Goal: Task Accomplishment & Management: Complete application form

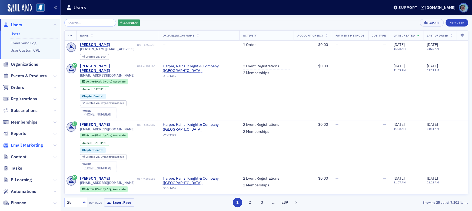
click at [31, 144] on span "Email Marketing" at bounding box center [27, 145] width 32 height 6
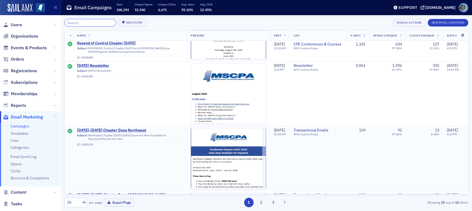
scroll to position [487, 0]
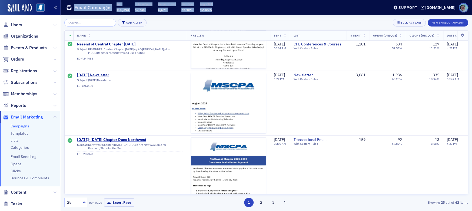
drag, startPoint x: 227, startPoint y: 9, endPoint x: 65, endPoint y: 11, distance: 162.3
click at [65, 11] on header "Email Campaigns Sent 100,394 Unique Opens 52,540 Unique Clicks 6,671 Avg. Open …" at bounding box center [267, 7] width 412 height 15
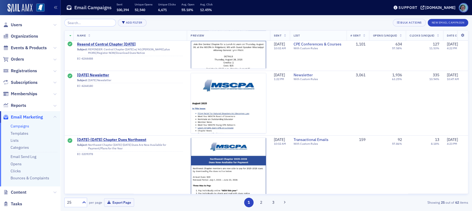
click at [252, 19] on div "Add Filter Bulk Actions New Email Campaign" at bounding box center [266, 23] width 404 height 8
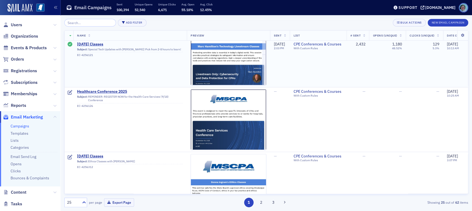
scroll to position [298, 0]
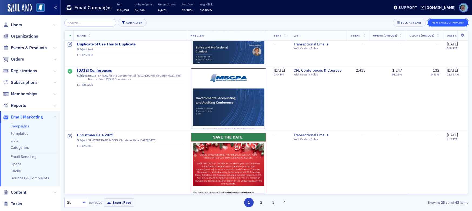
click at [438, 24] on button "New Email Campaign" at bounding box center [448, 23] width 41 height 8
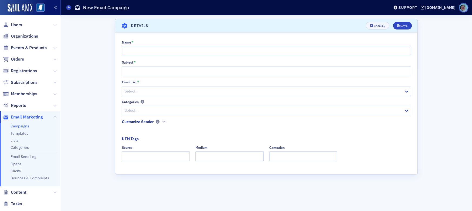
click at [204, 48] on input "Name *" at bounding box center [266, 51] width 289 height 9
type input "Virtual Seminars"
type input "Register Now"
click at [193, 87] on div "Select…" at bounding box center [263, 91] width 282 height 8
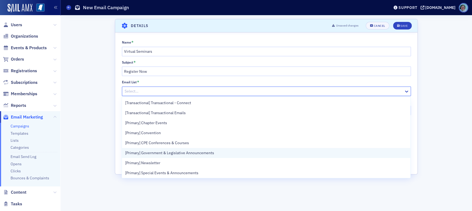
click at [198, 150] on span "[Primary] Government & Legislative Announcements" at bounding box center [169, 153] width 89 height 6
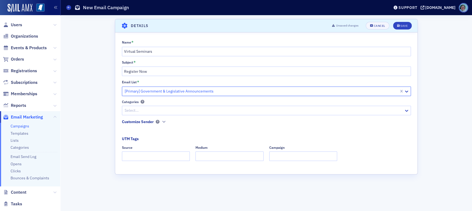
click at [203, 87] on div "[Primary] Government & Legislative Announcements" at bounding box center [260, 91] width 277 height 8
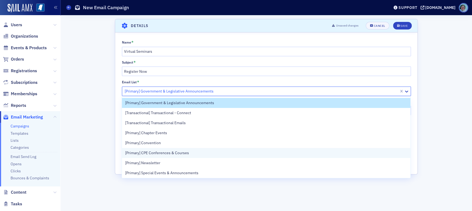
click at [196, 154] on div "[Primary] CPE Conferences & Courses" at bounding box center [266, 153] width 282 height 6
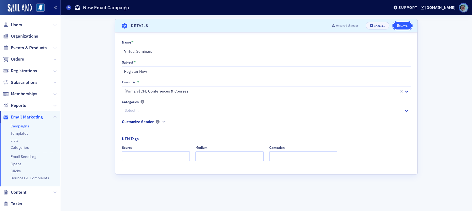
click at [402, 23] on button "Save" at bounding box center [402, 26] width 19 height 8
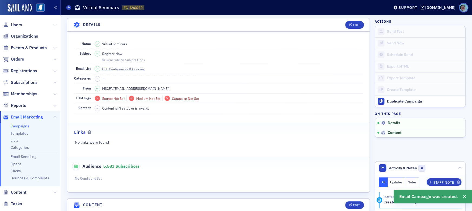
scroll to position [63, 0]
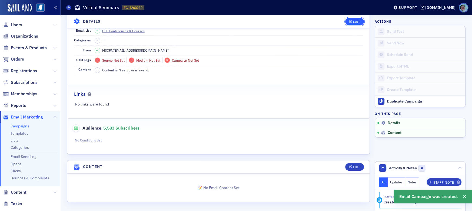
click at [356, 23] on div "Edit" at bounding box center [356, 21] width 7 height 3
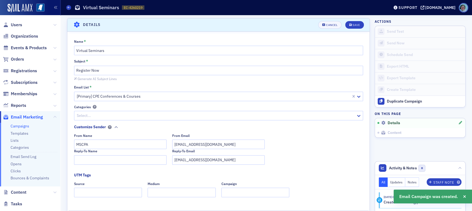
scroll to position [121, 0]
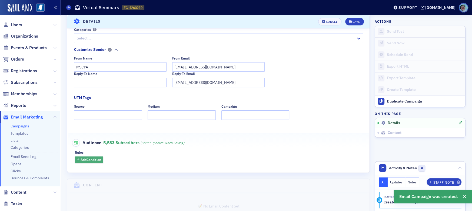
click at [100, 143] on fieldset "Audience 5,583 Subscribers (count updates when saving) Rules Add Condition" at bounding box center [218, 149] width 301 height 32
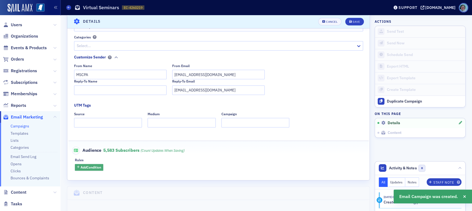
scroll to position [94, 0]
click at [91, 166] on span "Add Condition" at bounding box center [91, 168] width 21 height 5
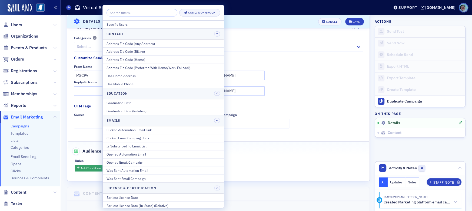
click at [132, 14] on input "search" at bounding box center [142, 13] width 71 height 8
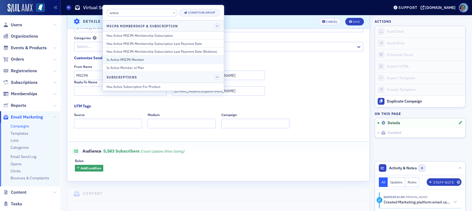
type input "active"
click at [146, 57] on button "Is Active MSCPA Member" at bounding box center [163, 59] width 121 height 8
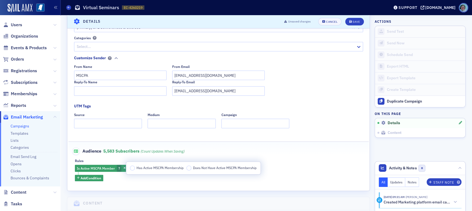
click at [142, 167] on span "Has Active MSCPA Membership" at bounding box center [160, 168] width 47 height 4
click at [135, 167] on input "Has Active MSCPA Membership" at bounding box center [132, 168] width 5 height 5
click at [99, 176] on span "Add Condition" at bounding box center [91, 178] width 21 height 5
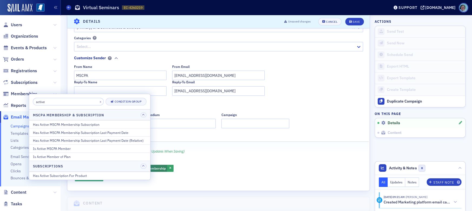
click at [81, 102] on input "active" at bounding box center [68, 102] width 71 height 8
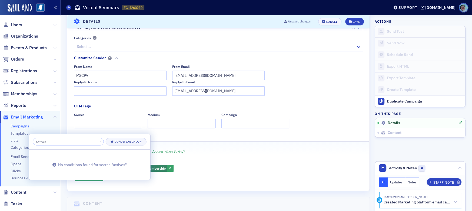
click at [78, 142] on input "actives" at bounding box center [68, 142] width 71 height 8
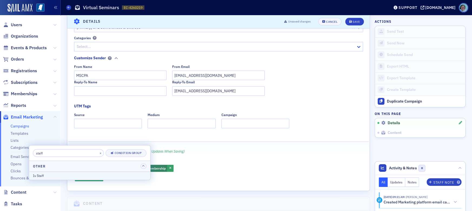
type input "staff"
click at [69, 173] on div "Is Staff" at bounding box center [90, 175] width 114 height 5
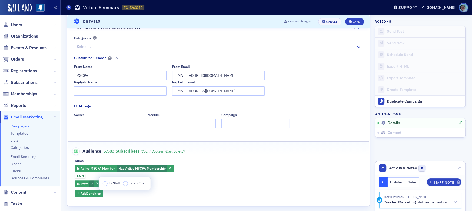
click at [112, 185] on span "Is Staff" at bounding box center [114, 183] width 11 height 4
click at [108, 185] on input "Is Staff" at bounding box center [105, 183] width 5 height 5
click at [79, 176] on span "and" at bounding box center [80, 176] width 11 height 4
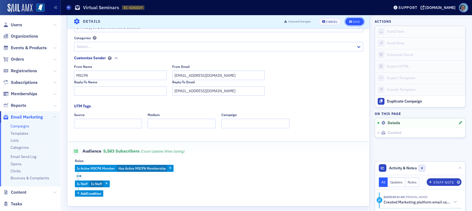
click at [349, 19] on button "Save" at bounding box center [355, 22] width 19 height 8
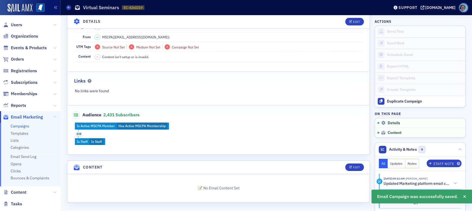
scroll to position [77, 0]
click at [357, 167] on div "Edit" at bounding box center [356, 167] width 7 height 3
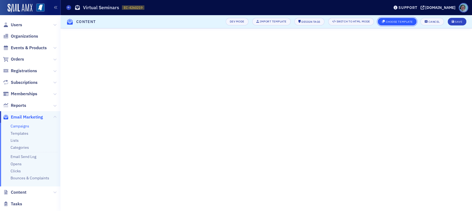
click at [402, 20] on div "Choose Template" at bounding box center [399, 21] width 27 height 3
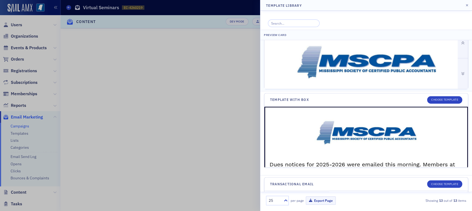
scroll to position [671, 0]
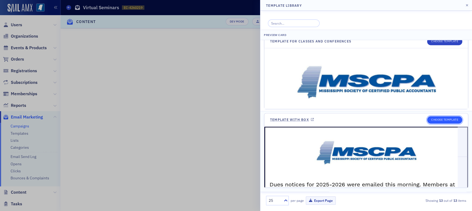
click at [452, 122] on button "Choose Template" at bounding box center [444, 120] width 35 height 8
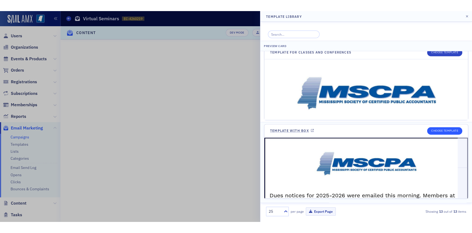
scroll to position [29, 0]
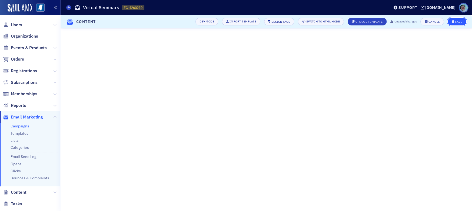
click at [455, 20] on div "Save" at bounding box center [458, 21] width 7 height 3
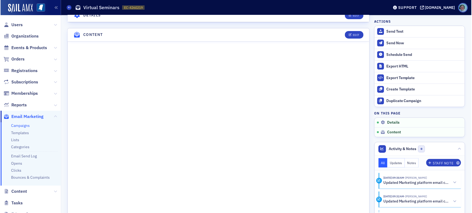
scroll to position [217, 0]
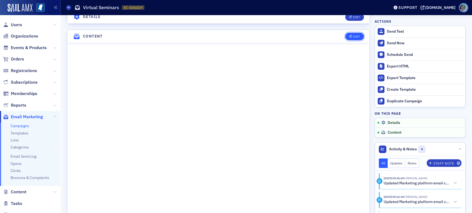
click at [360, 33] on button "Edit" at bounding box center [355, 37] width 19 height 8
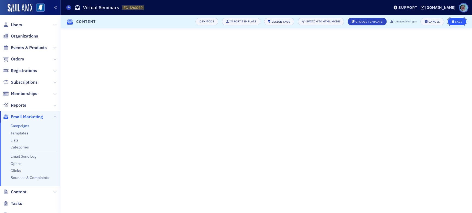
click at [453, 22] on icon "submit" at bounding box center [453, 21] width 3 height 3
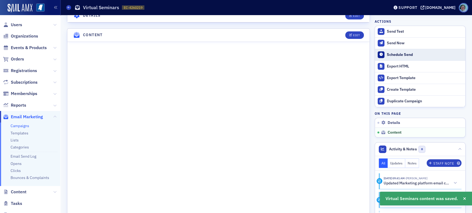
scroll to position [228, 0]
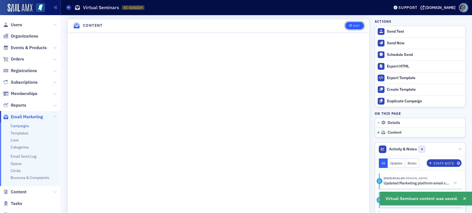
click at [354, 22] on button "Edit" at bounding box center [355, 26] width 19 height 8
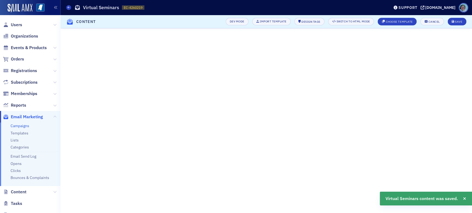
scroll to position [36, 0]
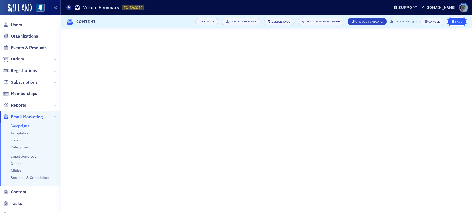
click at [454, 19] on button "Save" at bounding box center [457, 22] width 19 height 8
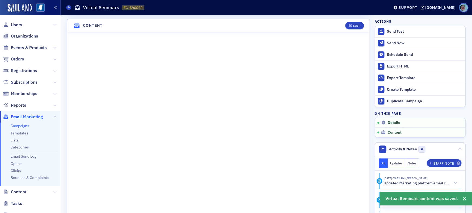
scroll to position [0, 0]
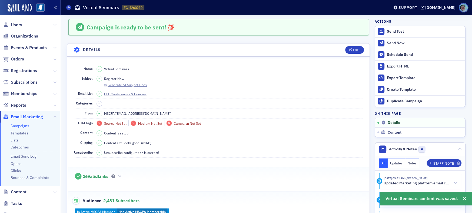
click at [137, 84] on div "Generate AI Subject Lines" at bounding box center [127, 85] width 39 height 3
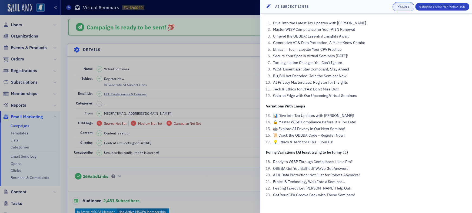
click at [400, 6] on div "Close" at bounding box center [404, 6] width 9 height 3
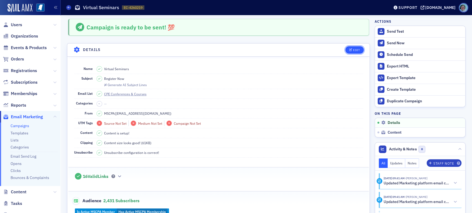
click at [349, 47] on button "Edit" at bounding box center [355, 50] width 19 height 8
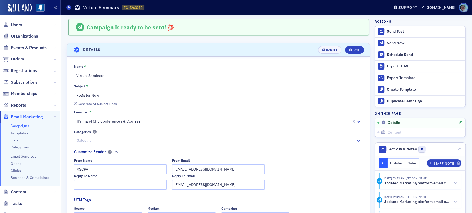
scroll to position [25, 0]
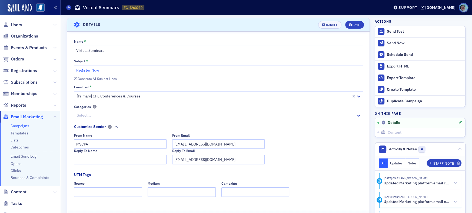
click at [130, 70] on input "Register Now" at bounding box center [218, 70] width 289 height 9
type input "R"
type input "C"
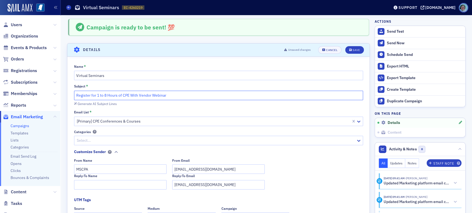
click at [129, 95] on input "Register for 1 to 8 Hours of CPE With Vendor Webinar" at bounding box center [218, 95] width 289 height 9
drag, startPoint x: 169, startPoint y: 93, endPoint x: 219, endPoint y: 96, distance: 49.6
click at [219, 96] on input "Register for 1 to 8 Hours of CPE for Next Week (9-8/11) With Vendor Webinar" at bounding box center [218, 95] width 289 height 9
click at [107, 101] on button "Generate AI Subject Lines" at bounding box center [95, 103] width 43 height 5
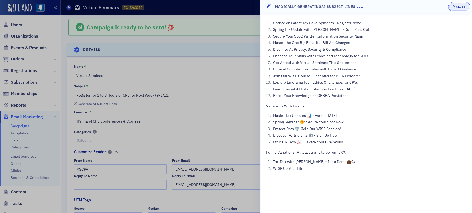
click at [453, 5] on button "Close" at bounding box center [459, 7] width 20 height 8
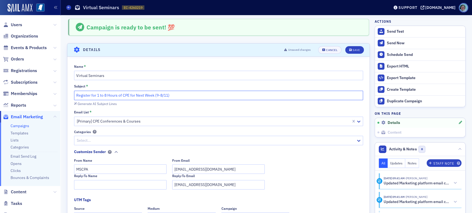
click at [186, 99] on input "Register for 1 to 8 Hours of CPE for Next Week (9-8/11)" at bounding box center [218, 95] width 289 height 9
type input "Register for 1 to 8 Hours of CPE for Next Week (9-8/11) Through Vendor webainar"
click at [353, 49] on div "Save" at bounding box center [356, 50] width 7 height 3
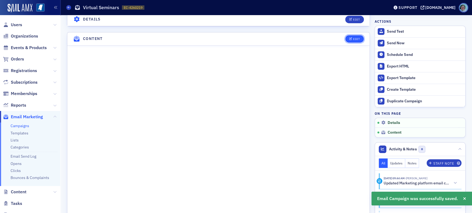
click at [353, 38] on div "Edit" at bounding box center [356, 39] width 7 height 3
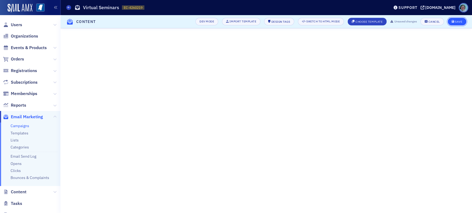
click at [453, 21] on icon "submit" at bounding box center [453, 21] width 3 height 3
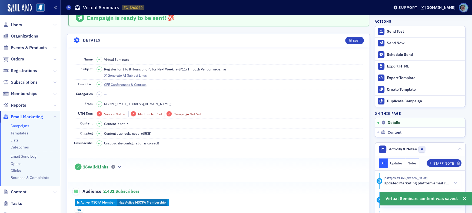
scroll to position [0, 0]
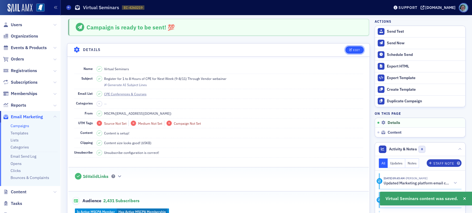
click at [353, 52] on button "Edit" at bounding box center [355, 50] width 19 height 8
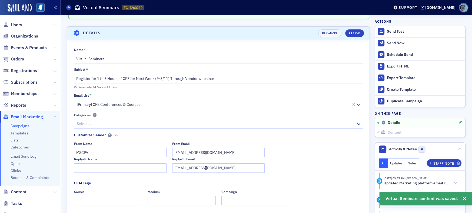
scroll to position [25, 0]
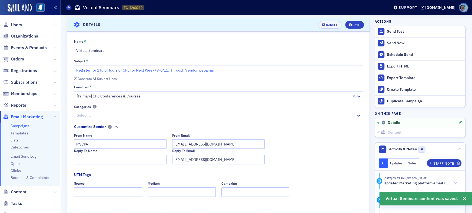
drag, startPoint x: 213, startPoint y: 71, endPoint x: 196, endPoint y: 70, distance: 17.1
click at [196, 70] on input "Register for 1 to 8 Hours of CPE for Next Week (9-8/11) Through Vendor webainar" at bounding box center [218, 70] width 289 height 9
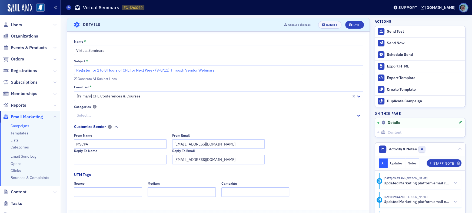
drag, startPoint x: 184, startPoint y: 70, endPoint x: 217, endPoint y: 73, distance: 33.4
click at [217, 73] on input "Register for 1 to 8 Hours of CPE for Next Week (9-8/11) Through Vendor Webinars" at bounding box center [218, 70] width 289 height 9
drag, startPoint x: 153, startPoint y: 71, endPoint x: 214, endPoint y: 71, distance: 60.9
click at [214, 71] on input "Register for 1 to 8 Hours of CPE for Next Week (9-8/11) Through Vendor Webinars" at bounding box center [218, 70] width 289 height 9
type input "Register for 1 to 8 Hours of CPE for Next Week (9-8/11) Through Vendor Webinars"
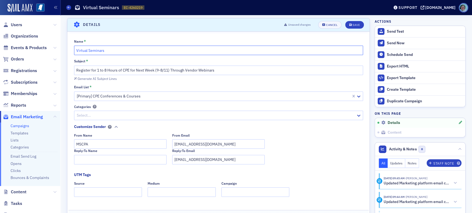
click at [134, 51] on input "Virtual Seminars" at bounding box center [218, 50] width 289 height 9
paste input "(9-8/11) Through Vendor Web"
click at [101, 51] on input "(9-8/11) Through Vendor Webinars" at bounding box center [218, 50] width 289 height 9
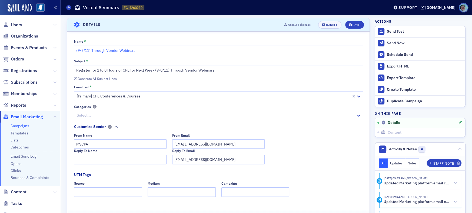
click at [101, 51] on input "(9-8/11) Through Vendor Webinars" at bounding box center [218, 50] width 289 height 9
type input "(9-8/11) Vendor Webinars"
click at [350, 24] on span "Save" at bounding box center [355, 25] width 11 height 3
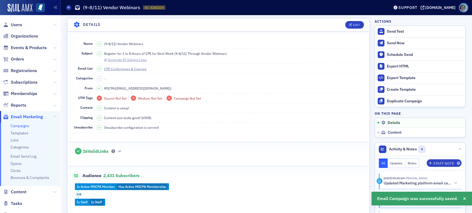
click at [137, 58] on div "Generate AI Subject Lines" at bounding box center [127, 59] width 39 height 3
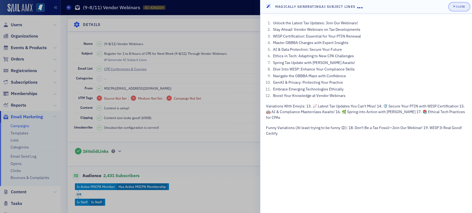
click at [455, 6] on div "button" at bounding box center [454, 7] width 3 height 4
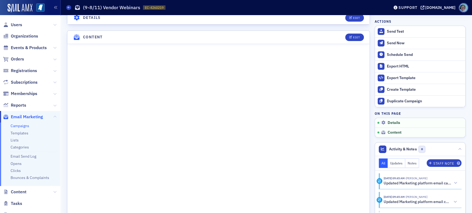
scroll to position [216, 0]
click at [407, 30] on div "Send Test" at bounding box center [425, 31] width 76 height 5
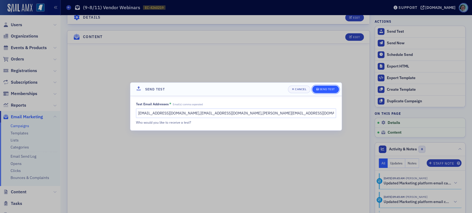
click at [321, 86] on button "Send Test" at bounding box center [325, 90] width 27 height 8
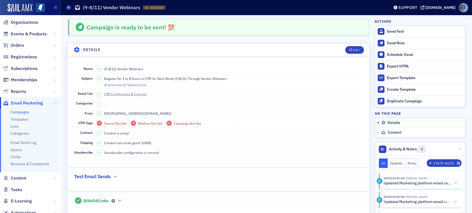
scroll to position [27, 0]
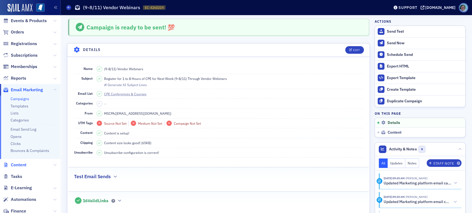
click at [23, 166] on span "Content" at bounding box center [19, 165] width 16 height 6
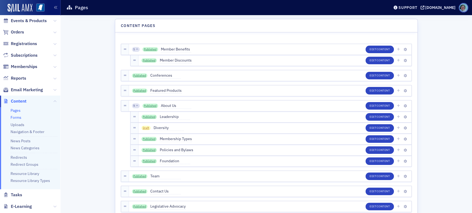
click at [19, 119] on link "Forms" at bounding box center [16, 117] width 11 height 5
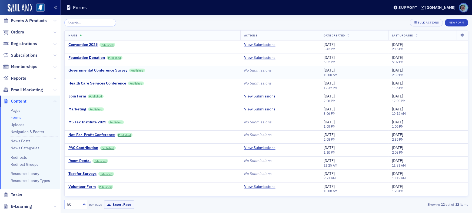
click at [99, 69] on div "Governmental Conference Survey" at bounding box center [97, 70] width 59 height 5
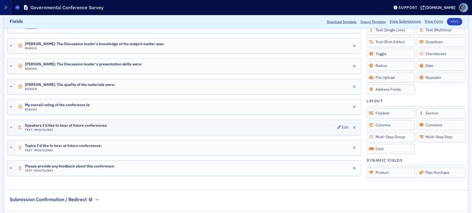
scroll to position [348, 0]
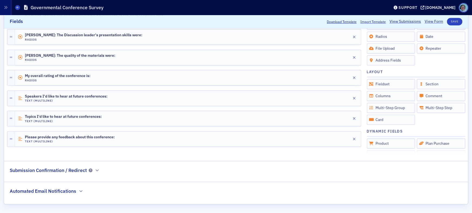
click at [75, 191] on h2 "Automated Email Notifications" at bounding box center [43, 191] width 67 height 7
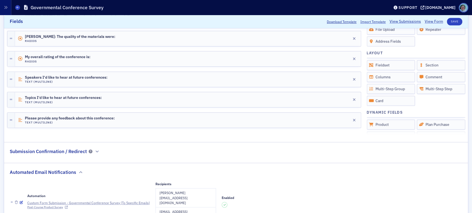
scroll to position [393, 0]
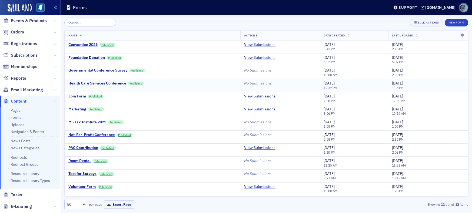
click at [101, 84] on div "Health Care Services Conference" at bounding box center [97, 83] width 58 height 5
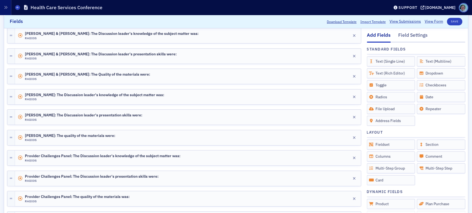
scroll to position [409, 0]
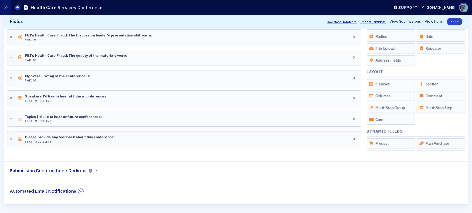
click at [81, 191] on icon "button" at bounding box center [80, 191] width 3 height 3
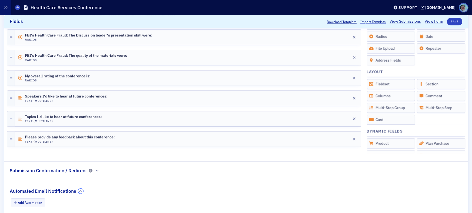
scroll to position [422, 0]
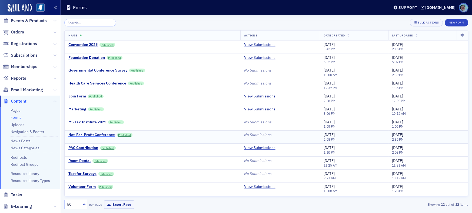
click at [91, 135] on div "Not-For-Profit Conference" at bounding box center [91, 135] width 47 height 5
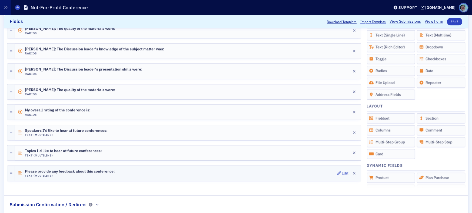
scroll to position [593, 0]
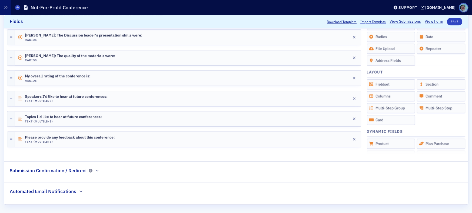
click at [71, 185] on div "Automated Email Notifications" at bounding box center [47, 189] width 74 height 13
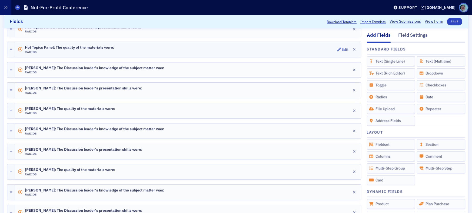
scroll to position [417, 0]
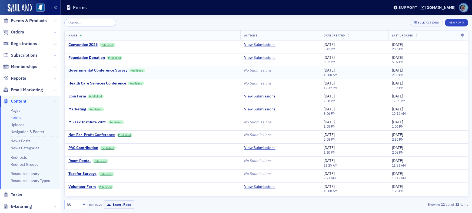
click at [110, 68] on div "Governmental Conference Survey" at bounding box center [97, 70] width 59 height 5
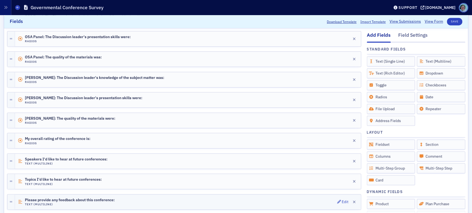
scroll to position [348, 0]
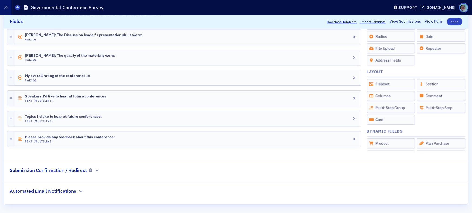
click at [70, 192] on h2 "Automated Email Notifications" at bounding box center [43, 191] width 67 height 7
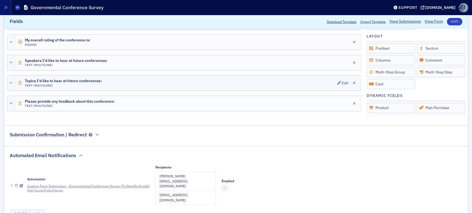
scroll to position [393, 0]
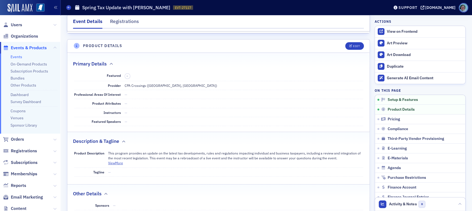
scroll to position [135, 0]
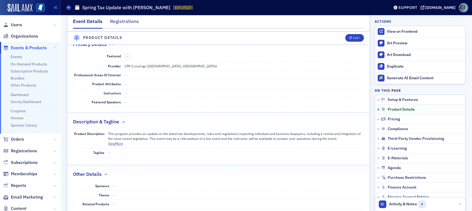
scroll to position [189, 0]
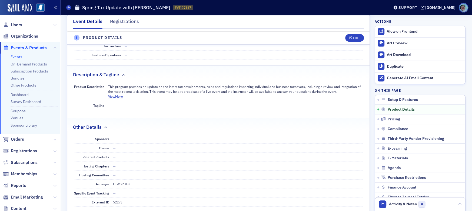
click at [121, 86] on div "This program provides an update on the latest tax developments, rules and regul…" at bounding box center [235, 89] width 255 height 10
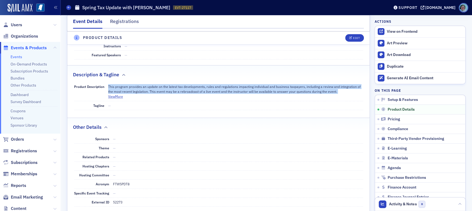
click at [121, 86] on div "This program provides an update on the latest tax developments, rules and regul…" at bounding box center [235, 89] width 255 height 10
click at [117, 94] on button "View More" at bounding box center [115, 96] width 15 height 5
copy div "This program provides an update on the latest tax developments, rules and regul…"
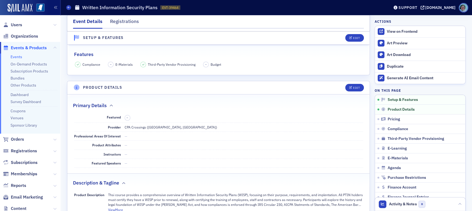
scroll to position [135, 0]
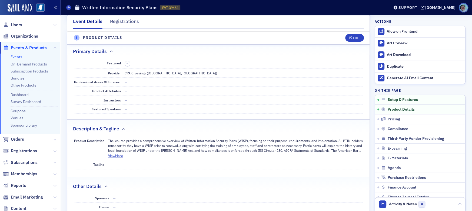
click at [213, 146] on div "Thsi course provides a comprehensive overview of Written Information Security P…" at bounding box center [235, 145] width 255 height 15
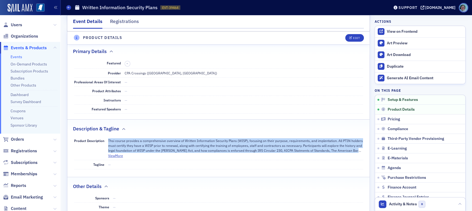
click at [213, 146] on div "Thsi course provides a comprehensive overview of Written Information Security P…" at bounding box center [235, 145] width 255 height 15
copy div "Thsi course provides a comprehensive overview of Written Information Security P…"
click at [120, 156] on button "View More" at bounding box center [115, 155] width 15 height 5
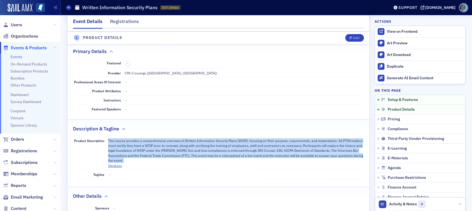
copy div "Thsi course provides a comprehensive overview of Written Information Security P…"
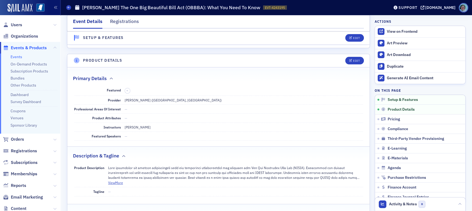
scroll to position [135, 0]
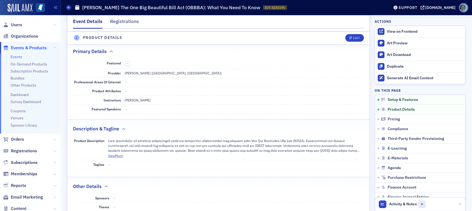
click at [114, 156] on button "View More" at bounding box center [115, 155] width 15 height 5
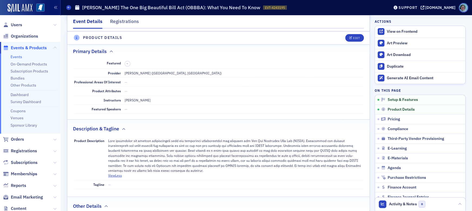
click at [135, 146] on div at bounding box center [235, 155] width 255 height 35
click at [135, 148] on div at bounding box center [235, 155] width 255 height 35
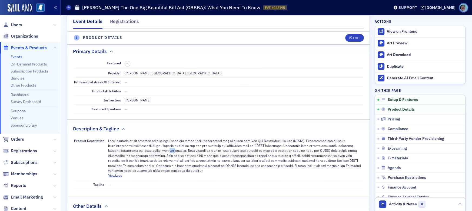
click at [135, 148] on div at bounding box center [235, 155] width 255 height 35
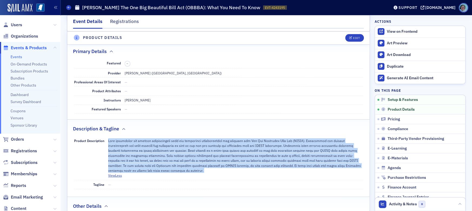
click at [135, 148] on div at bounding box center [235, 155] width 255 height 35
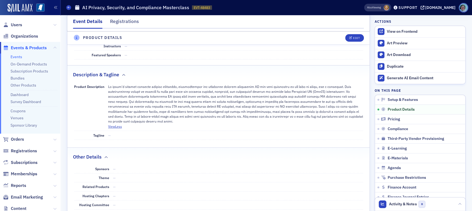
click at [136, 94] on div at bounding box center [235, 104] width 255 height 40
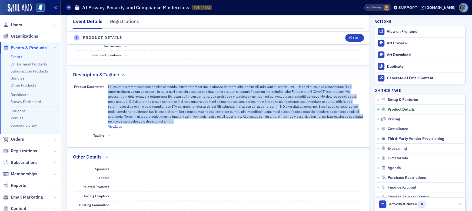
click at [136, 94] on div at bounding box center [235, 104] width 255 height 40
copy div "In today's rapidly evolving digital landscape, understanding the interplay betw…"
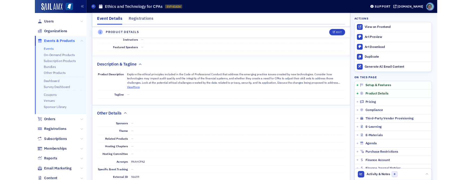
scroll to position [189, 0]
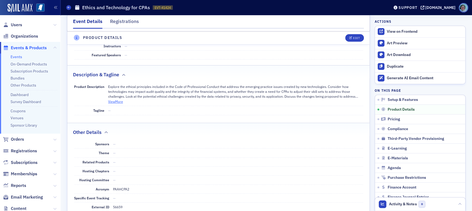
click at [121, 101] on button "View More" at bounding box center [115, 101] width 15 height 5
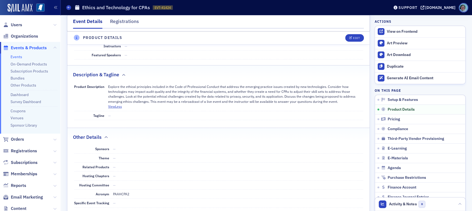
click at [130, 94] on div "Explore the ethical principles included in the Code of Professional Conduct tha…" at bounding box center [235, 94] width 255 height 20
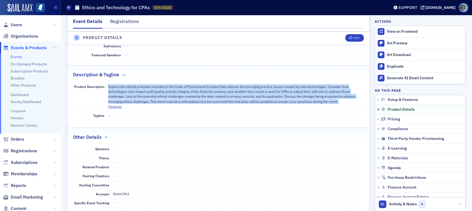
click at [130, 94] on div "Explore the ethical principles included in the Code of Professional Conduct tha…" at bounding box center [235, 94] width 255 height 20
copy div "Explore the ethical principles included in the Code of Professional Conduct tha…"
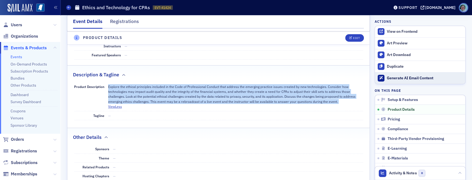
click at [408, 77] on div "Generate AI Email Content" at bounding box center [425, 78] width 76 height 5
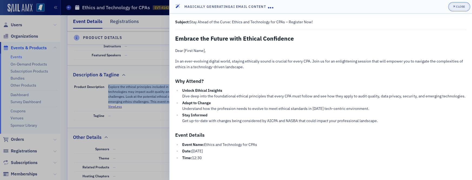
click at [462, 7] on div "Close" at bounding box center [460, 6] width 9 height 3
